Goal: Navigation & Orientation: Find specific page/section

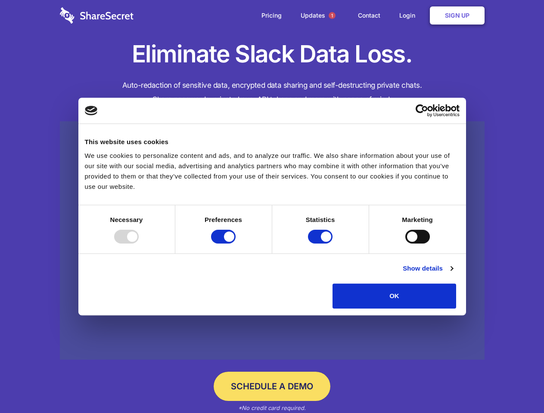
click at [139, 244] on div at bounding box center [126, 237] width 25 height 14
click at [236, 244] on input "Preferences" at bounding box center [223, 237] width 25 height 14
click at [321, 244] on input "Statistics" at bounding box center [320, 237] width 25 height 14
checkbox input "false"
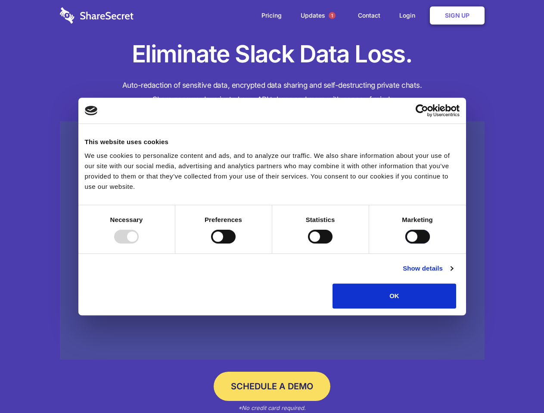
click at [405, 244] on input "Marketing" at bounding box center [417, 237] width 25 height 14
checkbox input "true"
click at [453, 274] on link "Show details" at bounding box center [428, 269] width 50 height 10
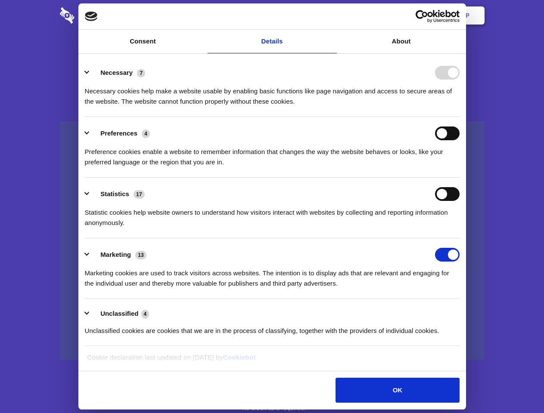
click at [459, 117] on li "Necessary 7 Necessary cookies help make a website usable by enabling basic func…" at bounding box center [272, 86] width 375 height 61
click at [332, 16] on span "1" at bounding box center [332, 15] width 7 height 7
